Goal: Task Accomplishment & Management: Manage account settings

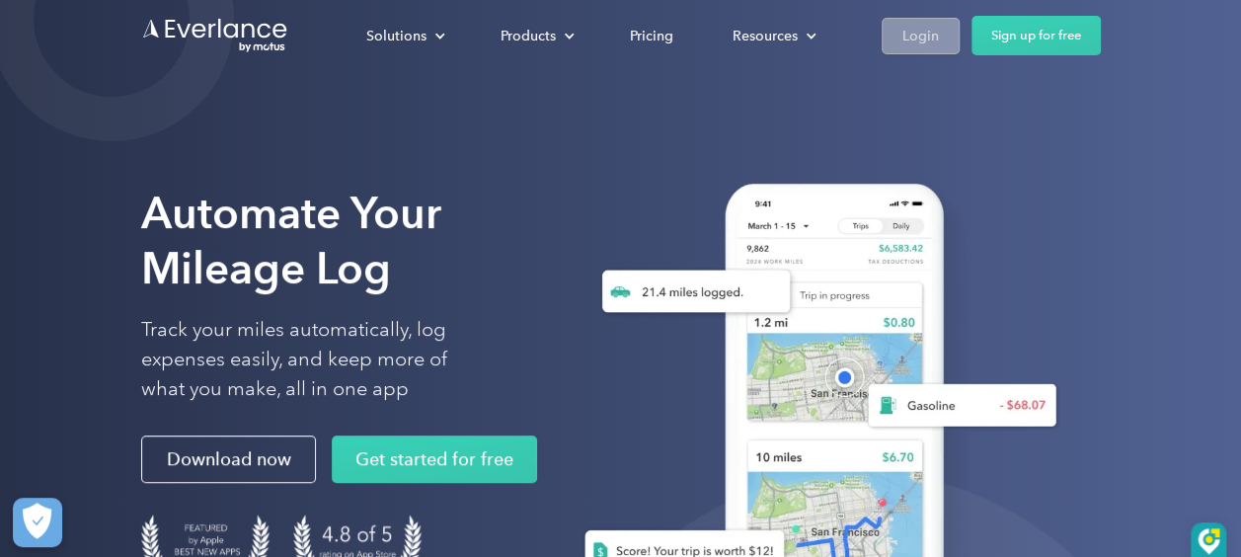
click at [922, 32] on div "Login" at bounding box center [921, 36] width 37 height 25
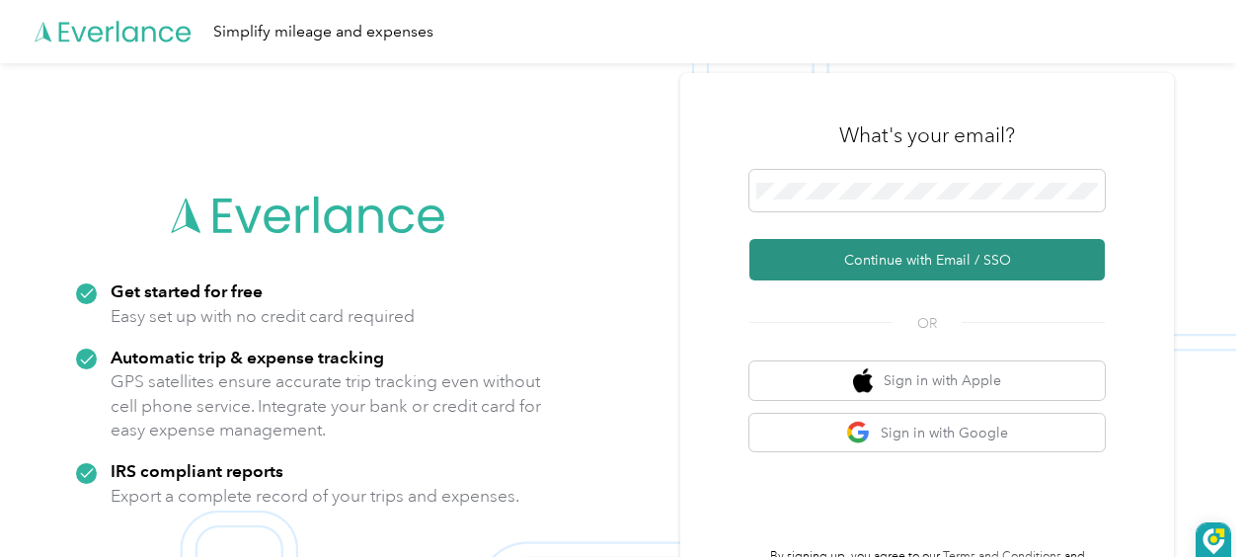
click at [846, 266] on button "Continue with Email / SSO" at bounding box center [926, 259] width 355 height 41
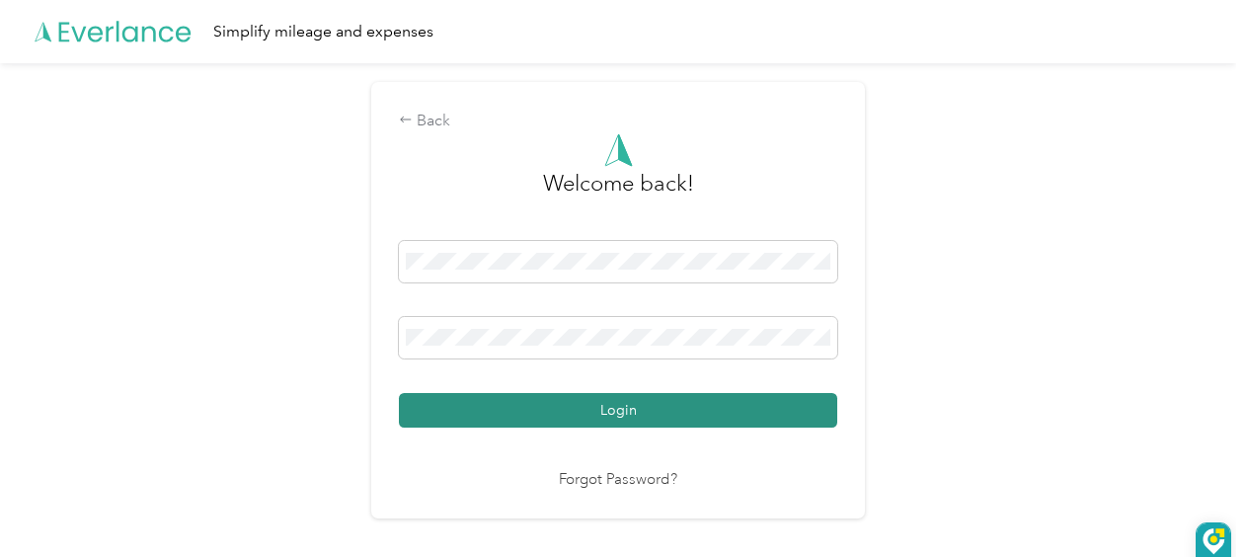
click at [618, 417] on button "Login" at bounding box center [618, 410] width 438 height 35
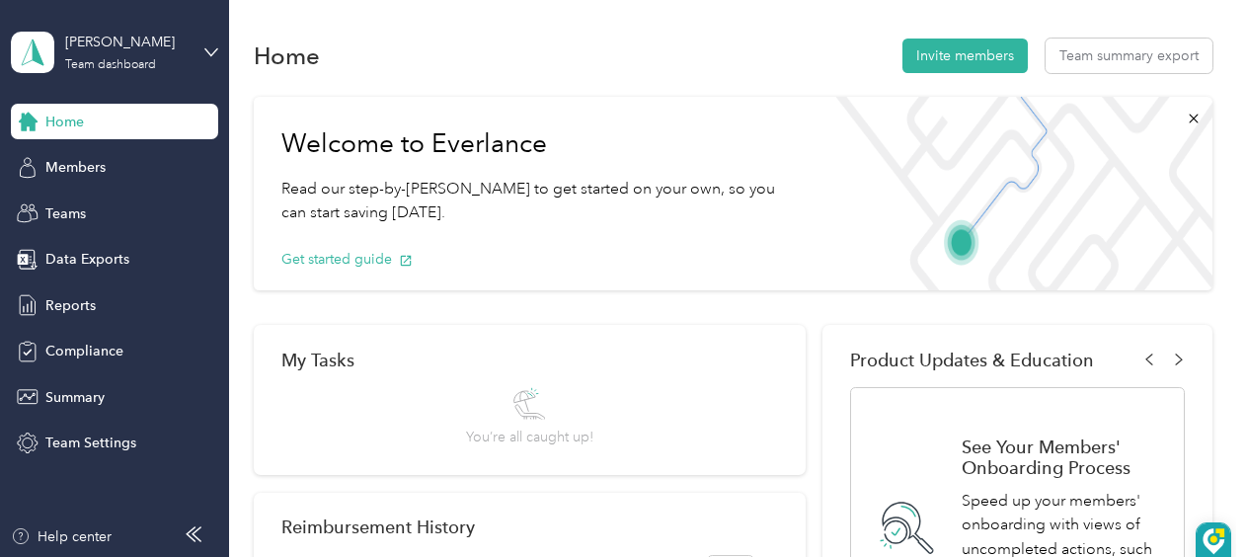
scroll to position [99, 0]
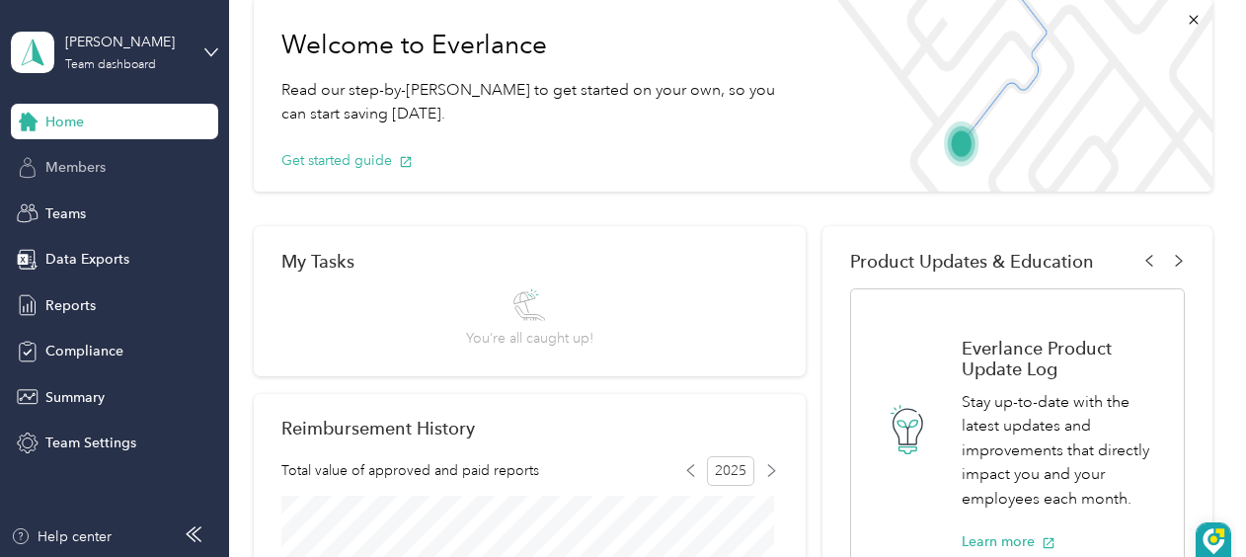
click at [69, 164] on span "Members" at bounding box center [75, 167] width 60 height 21
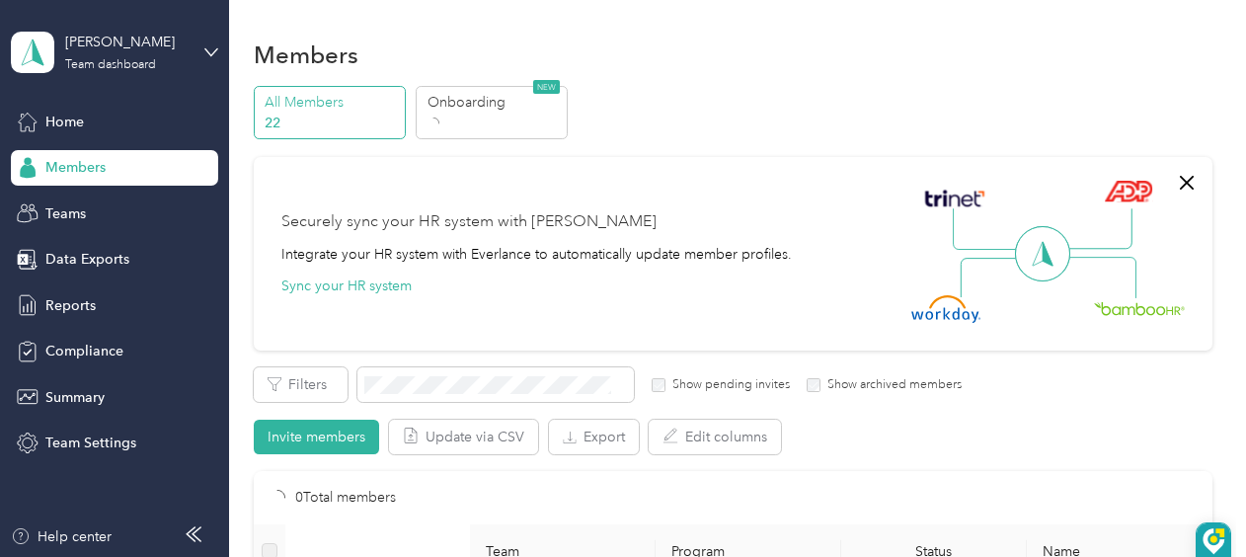
scroll to position [99, 0]
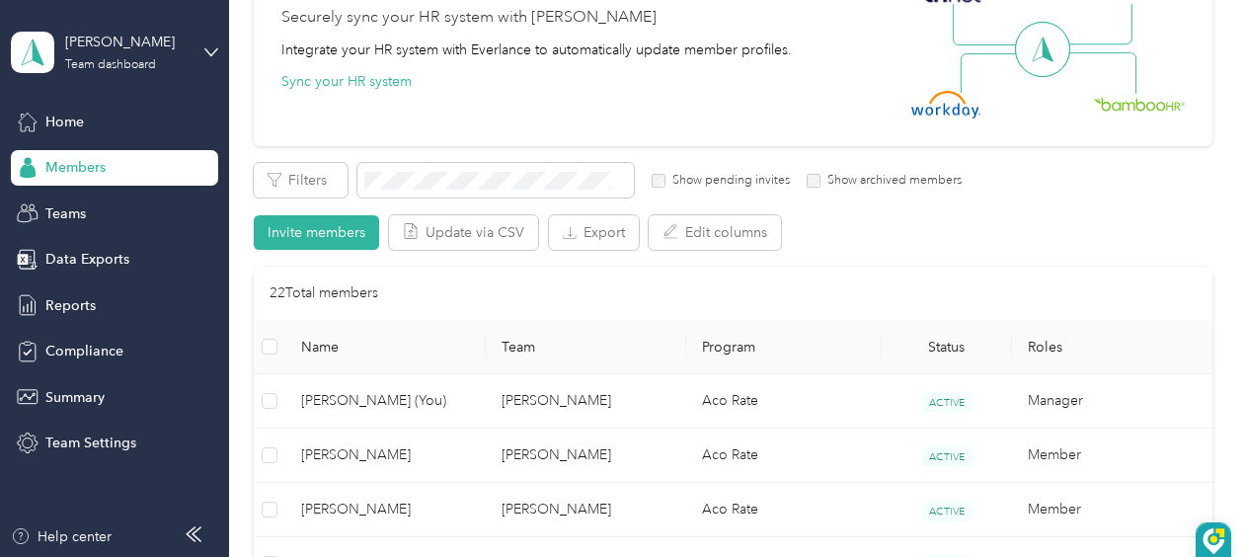
scroll to position [197, 0]
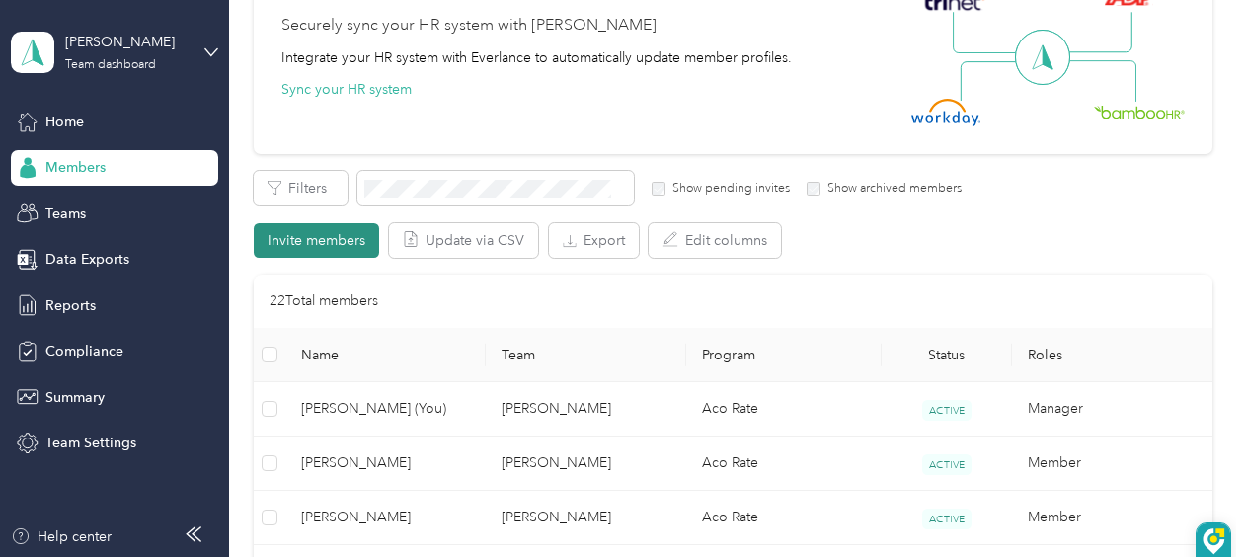
click at [318, 240] on button "Invite members" at bounding box center [316, 240] width 125 height 35
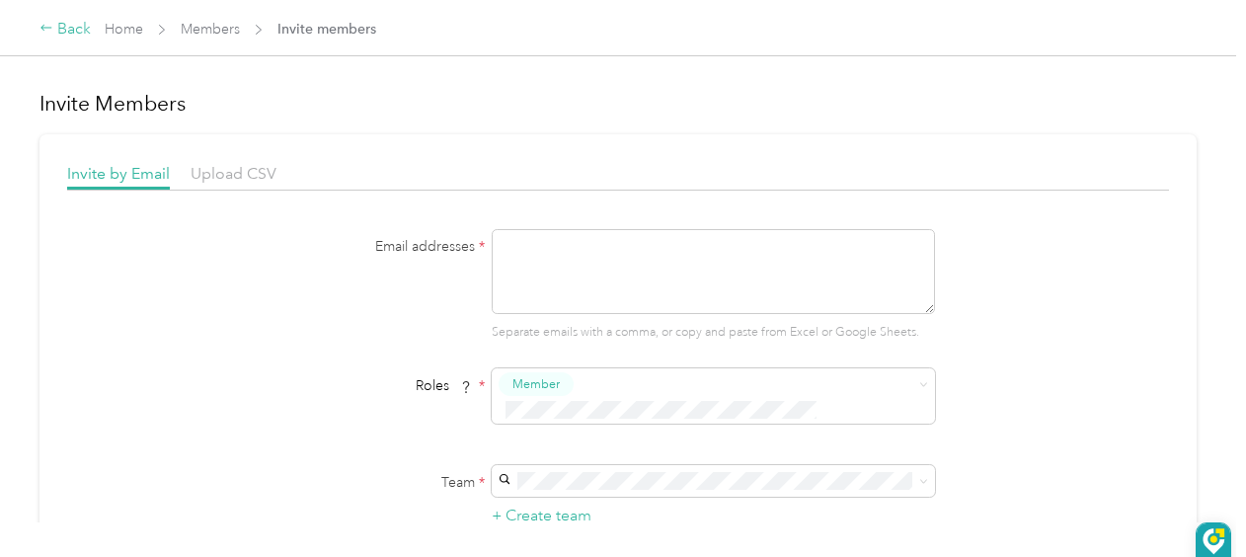
click at [73, 28] on div "Back" at bounding box center [64, 30] width 51 height 24
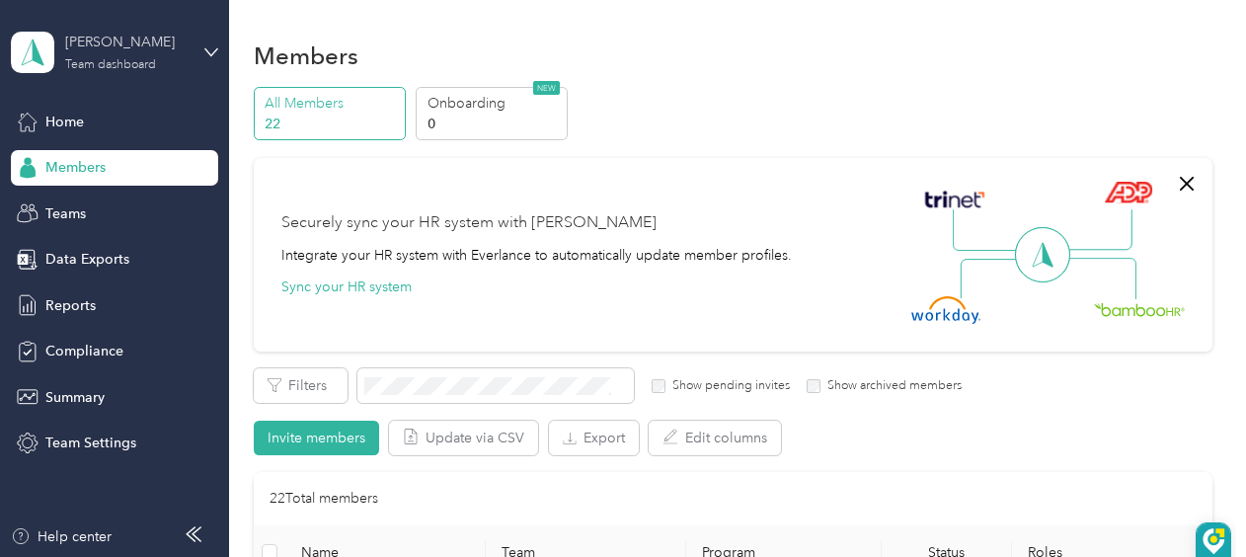
click at [108, 64] on div "Team dashboard" at bounding box center [110, 65] width 91 height 12
click at [91, 206] on div "Personal dashboard" at bounding box center [91, 207] width 124 height 21
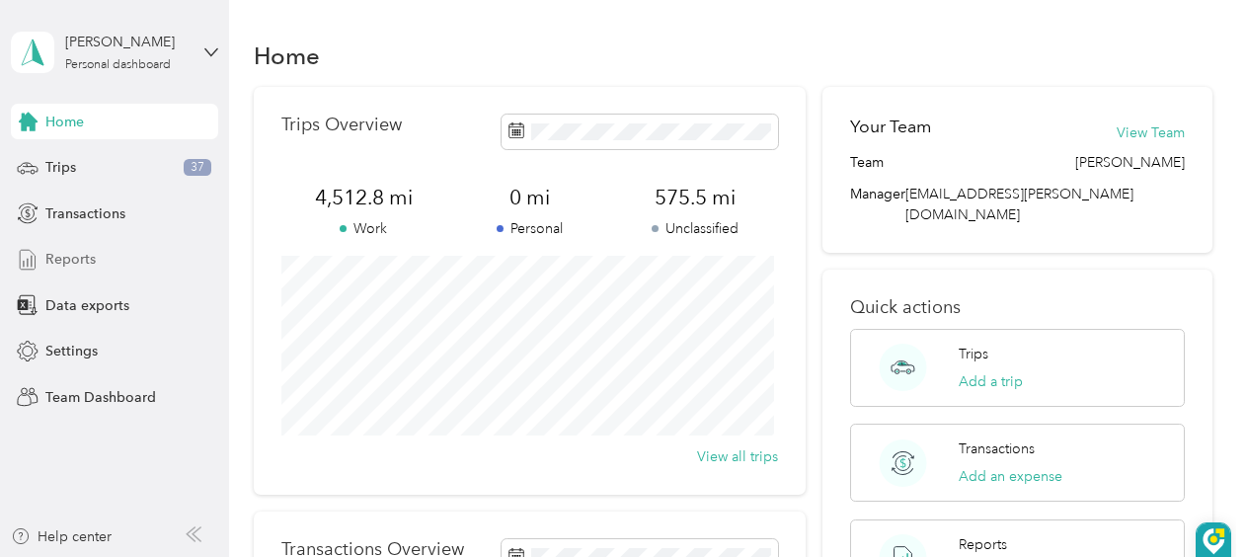
click at [77, 257] on span "Reports" at bounding box center [70, 259] width 50 height 21
